Goal: Find specific page/section: Find specific page/section

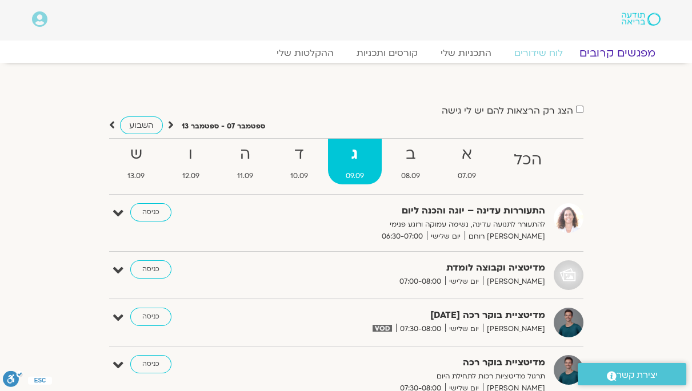
click at [607, 58] on link "מפגשים קרובים" at bounding box center [616, 53] width 103 height 14
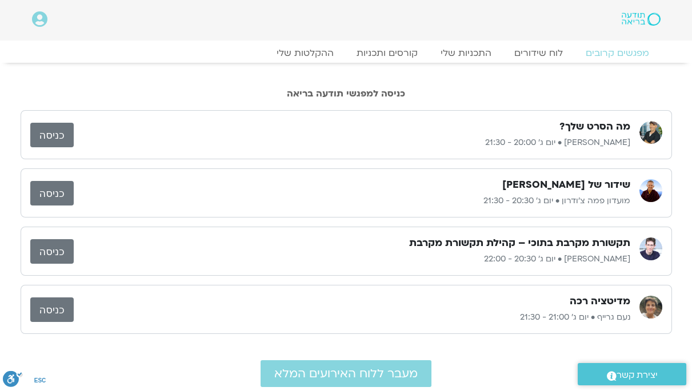
click at [61, 254] on link "כניסה" at bounding box center [51, 251] width 43 height 25
